Goal: Task Accomplishment & Management: Manage account settings

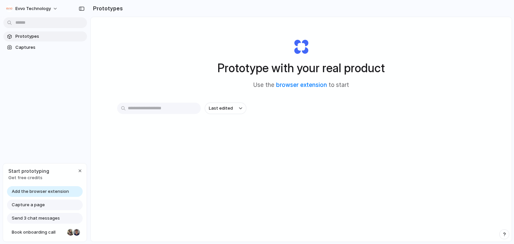
click at [27, 178] on span "Get free credits" at bounding box center [28, 178] width 41 height 7
click at [462, 67] on div "Prototype with your real product Use the browser extension to start Last edited" at bounding box center [301, 147] width 421 height 260
click at [81, 169] on div "button" at bounding box center [79, 170] width 5 height 5
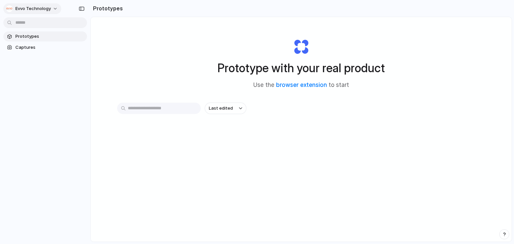
click at [54, 8] on button "Evvo Technology" at bounding box center [32, 8] width 58 height 11
click at [35, 33] on span "Invite members" at bounding box center [31, 34] width 32 height 7
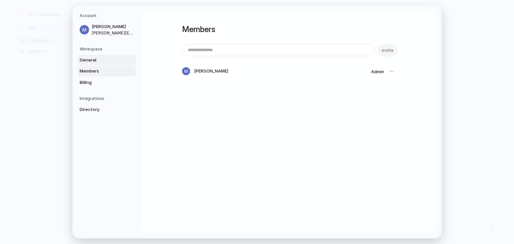
click at [96, 59] on span "General" at bounding box center [101, 60] width 43 height 7
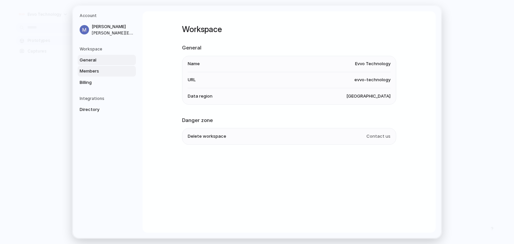
click at [96, 71] on span "Members" at bounding box center [101, 71] width 43 height 7
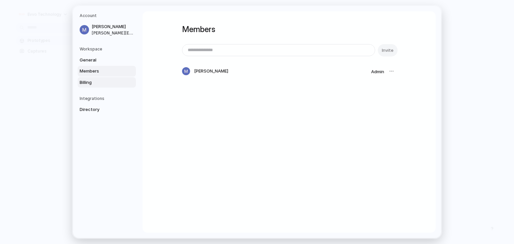
click at [95, 80] on span "Billing" at bounding box center [101, 82] width 43 height 7
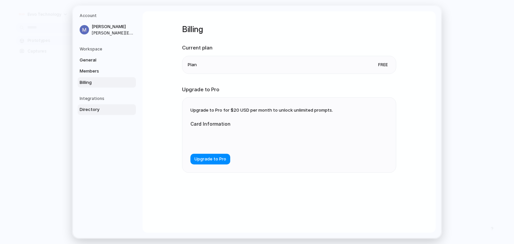
click at [91, 111] on span "Directory" at bounding box center [101, 109] width 43 height 7
